Goal: Check status: Check status

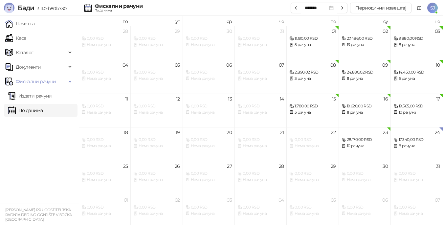
click at [36, 109] on link "По данима" at bounding box center [25, 110] width 35 height 13
click at [25, 23] on link "Почетна" at bounding box center [20, 23] width 30 height 13
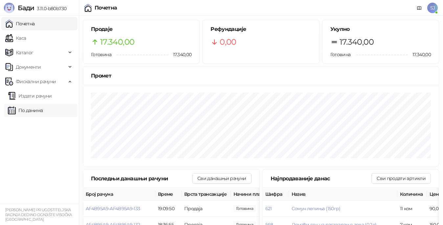
click at [38, 110] on link "По данима" at bounding box center [25, 110] width 35 height 13
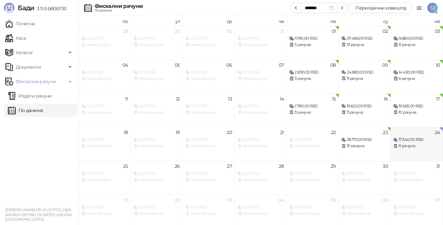
click at [413, 145] on div "8 рачуна" at bounding box center [416, 146] width 46 height 6
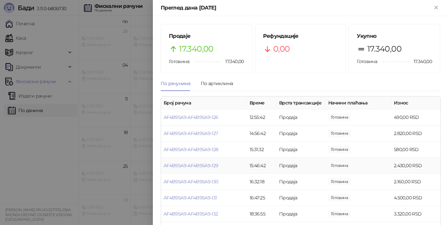
scroll to position [21, 0]
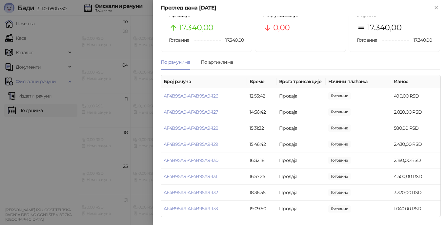
click at [40, 111] on div at bounding box center [224, 112] width 448 height 225
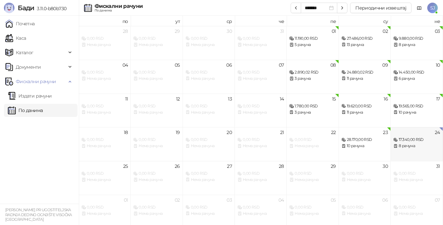
click at [406, 141] on div "17.340,00 RSD" at bounding box center [416, 140] width 46 height 6
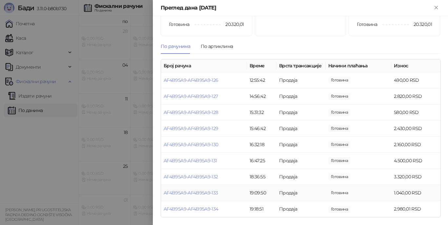
scroll to position [37, 0]
click at [343, 206] on span "Готовина" at bounding box center [340, 208] width 22 height 7
click at [205, 210] on link "AF4B95A9-AF4B95A9-134" at bounding box center [191, 208] width 55 height 6
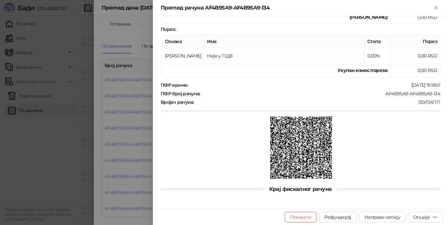
scroll to position [153, 0]
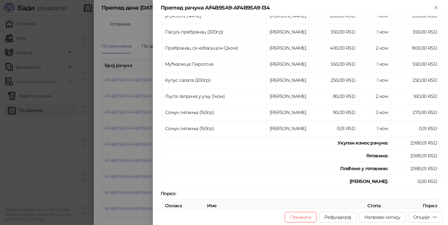
click at [55, 165] on div at bounding box center [224, 112] width 448 height 225
click at [437, 7] on icon "Close" at bounding box center [437, 8] width 6 height 6
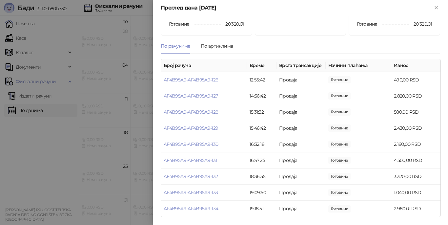
click at [437, 7] on icon "Close" at bounding box center [437, 8] width 6 height 6
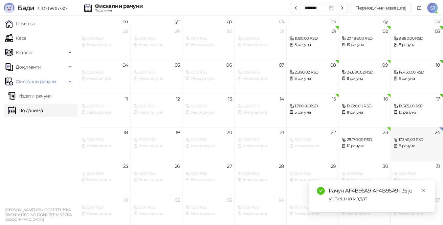
click at [401, 146] on div "8 рачуна" at bounding box center [416, 146] width 46 height 6
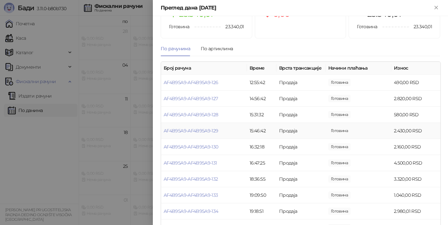
scroll to position [54, 0]
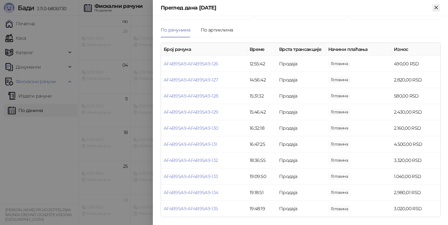
click at [436, 8] on icon "Close" at bounding box center [437, 8] width 6 height 6
